Goal: Check status: Check status

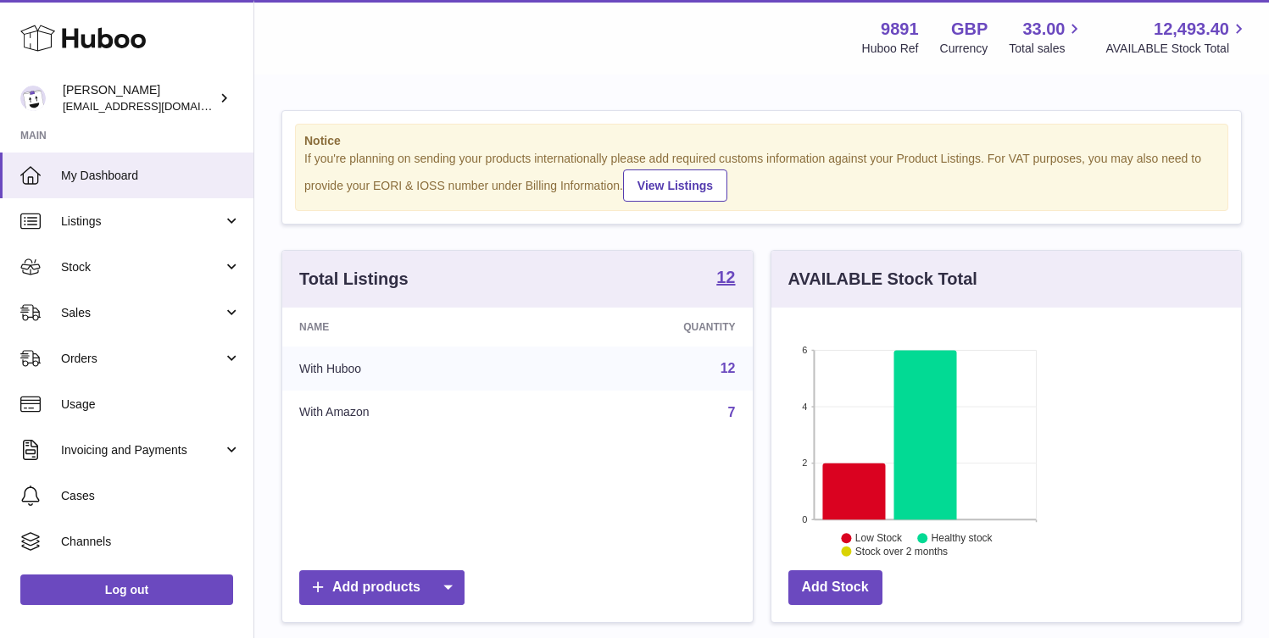
scroll to position [264, 307]
click at [158, 305] on span "Sales" at bounding box center [142, 313] width 162 height 16
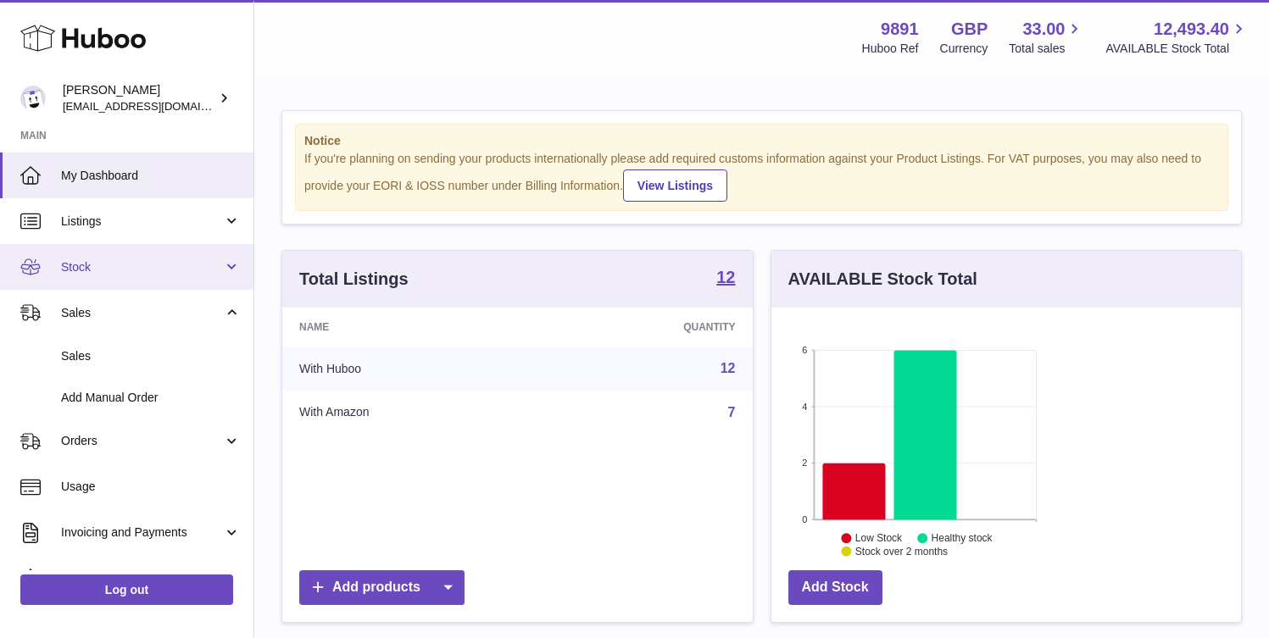
click at [158, 256] on link "Stock" at bounding box center [126, 267] width 253 height 46
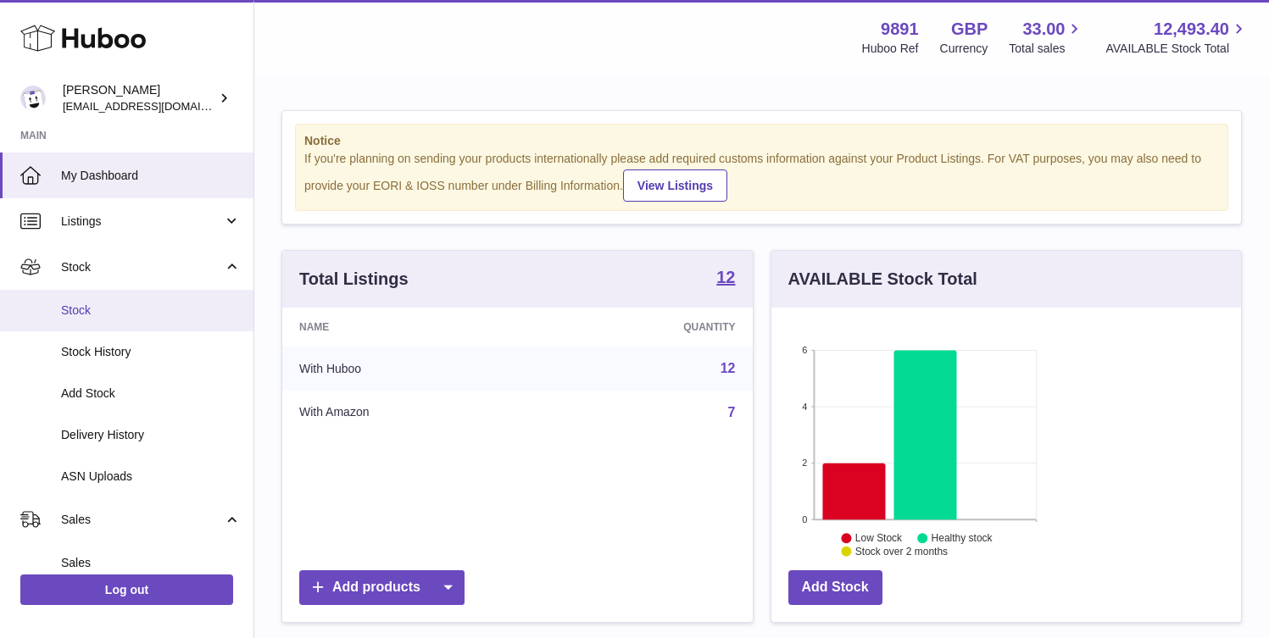
click at [134, 325] on link "Stock" at bounding box center [126, 311] width 253 height 42
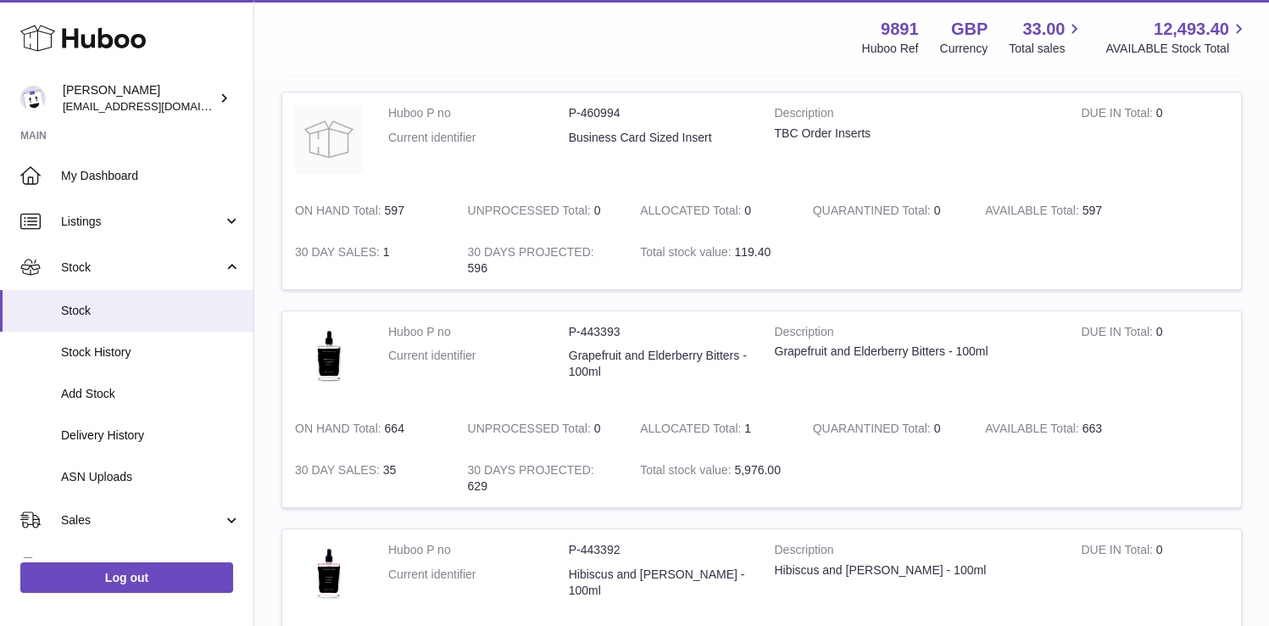
scroll to position [999, 0]
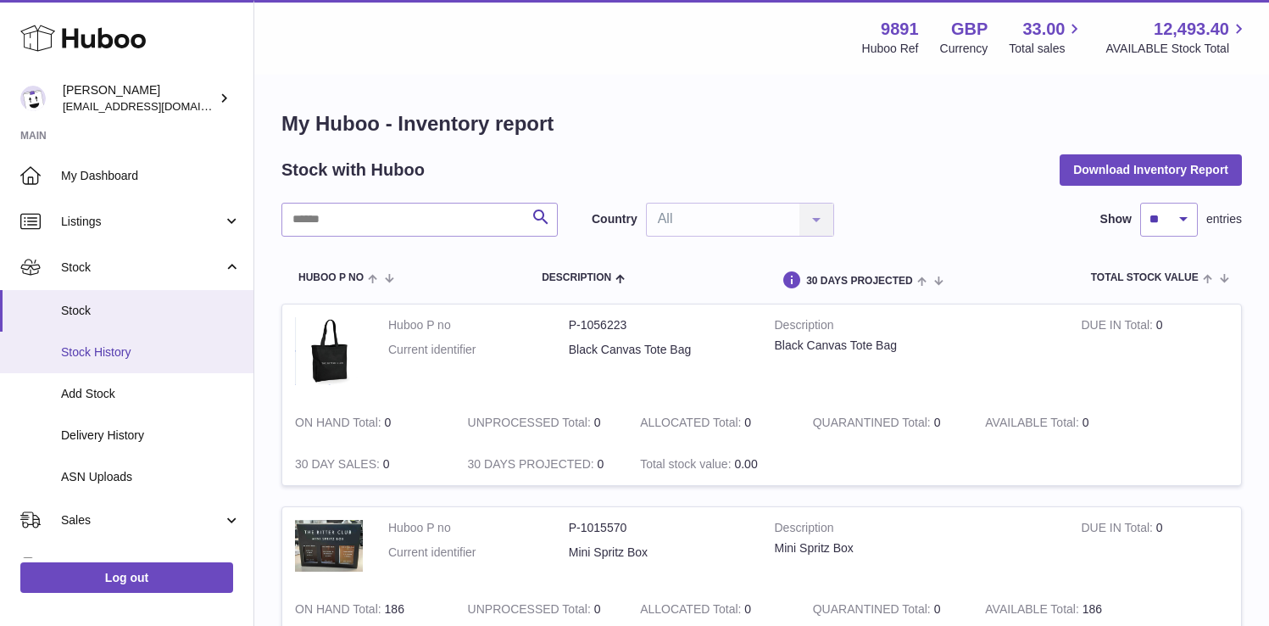
click at [126, 342] on link "Stock History" at bounding box center [126, 352] width 253 height 42
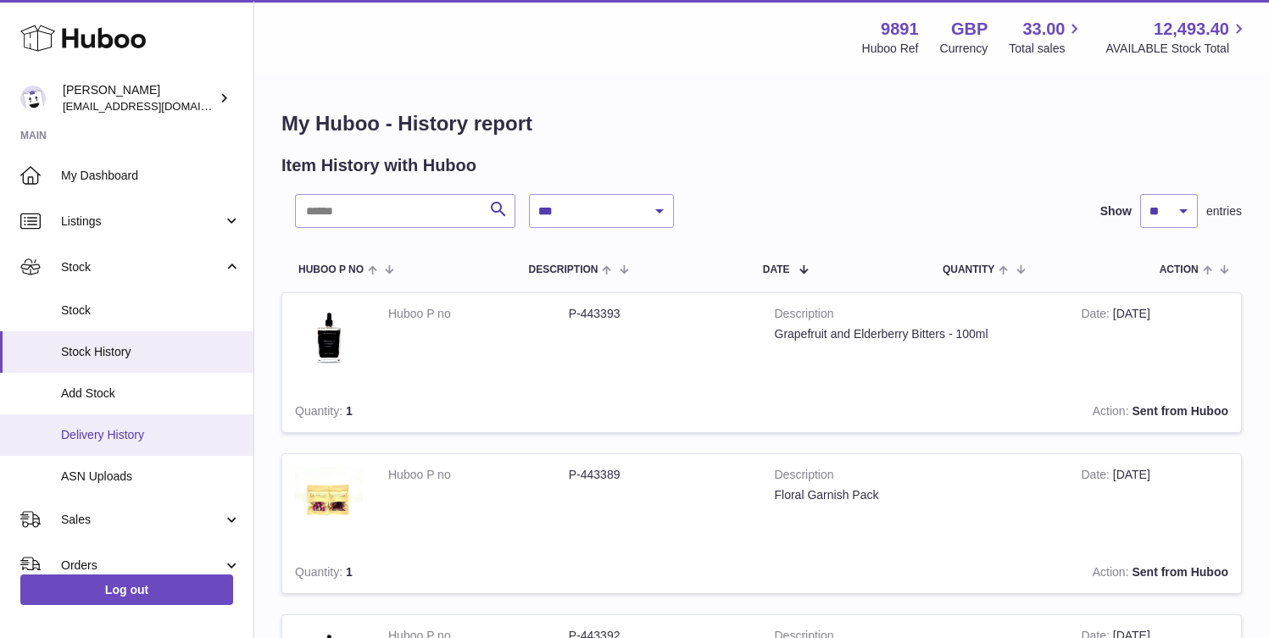
click at [125, 439] on span "Delivery History" at bounding box center [151, 435] width 180 height 16
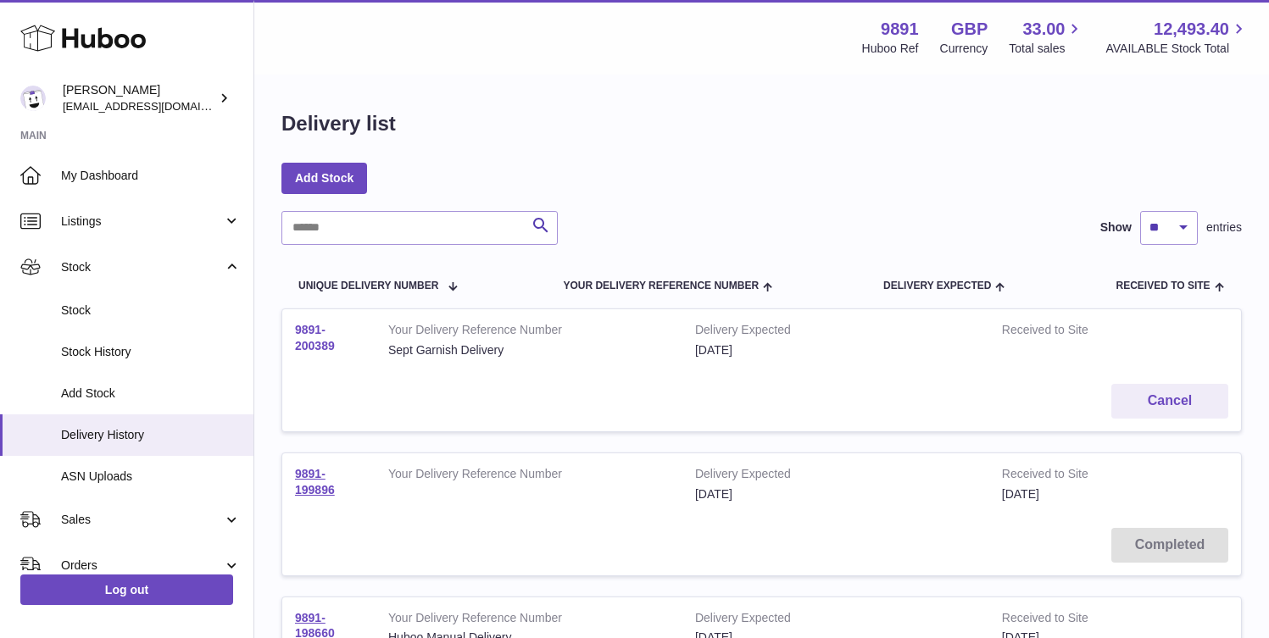
click at [335, 353] on link "9891-200389" at bounding box center [315, 338] width 40 height 30
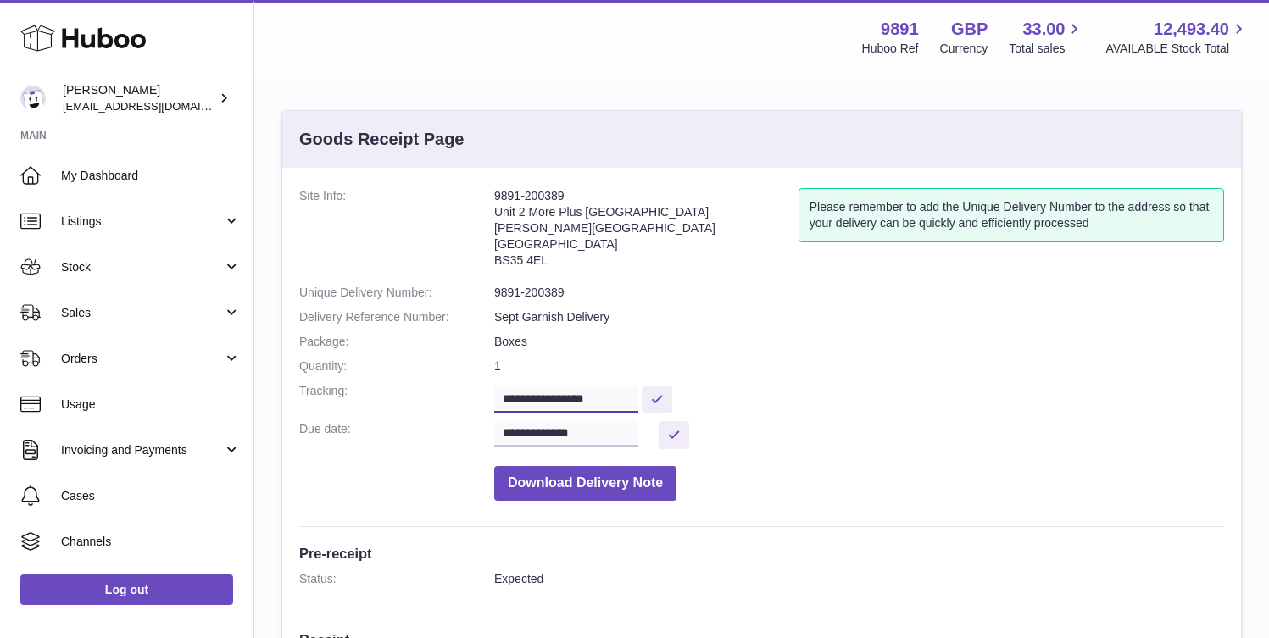
click at [554, 399] on input "**********" at bounding box center [566, 399] width 144 height 25
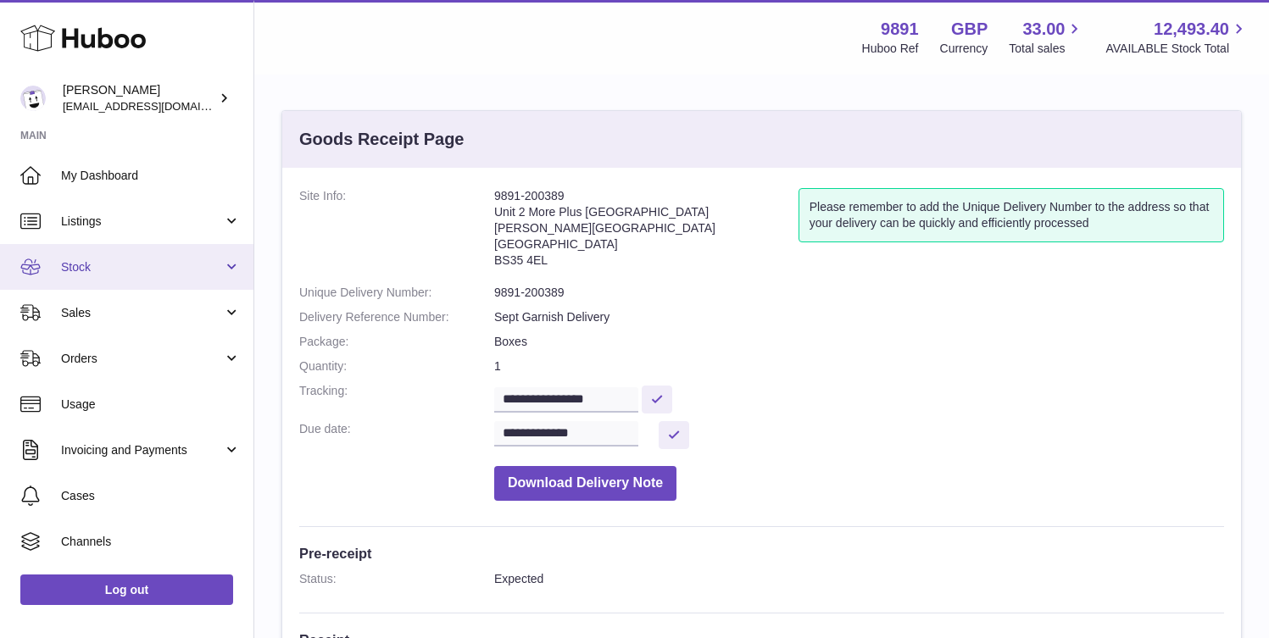
click at [132, 270] on span "Stock" at bounding box center [142, 267] width 162 height 16
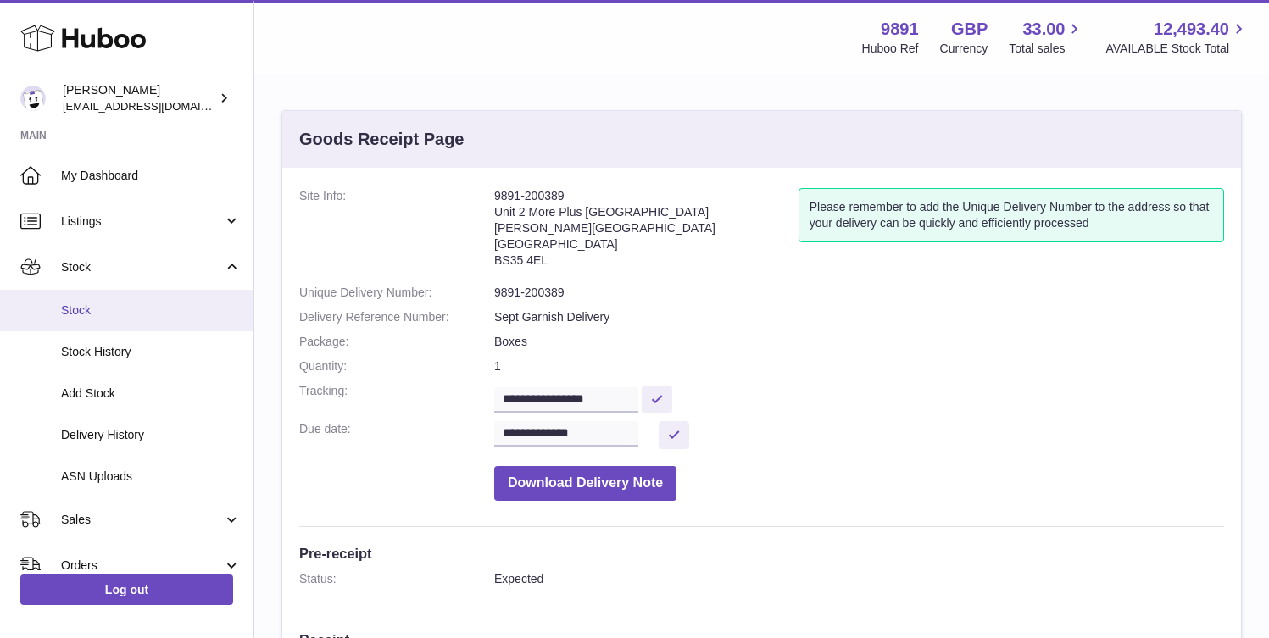
click at [120, 303] on span "Stock" at bounding box center [151, 311] width 180 height 16
